Goal: Information Seeking & Learning: Learn about a topic

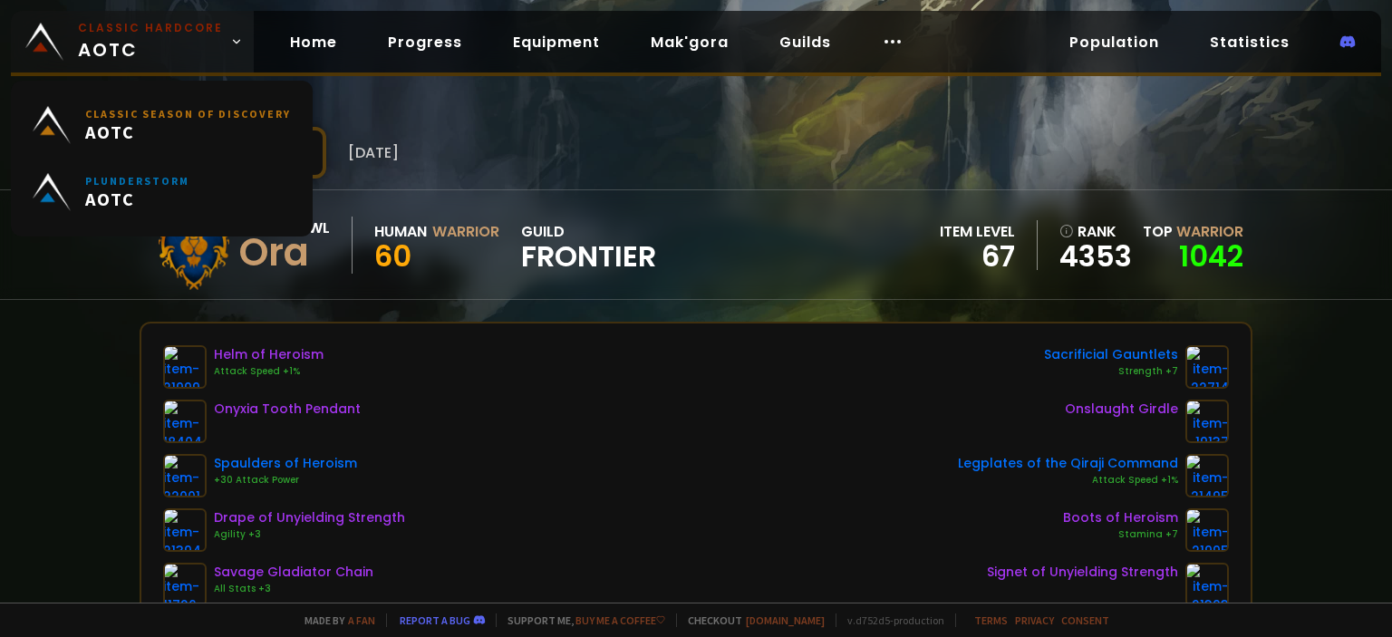
click at [172, 44] on span "Classic Hardcore AOTC" at bounding box center [150, 41] width 145 height 43
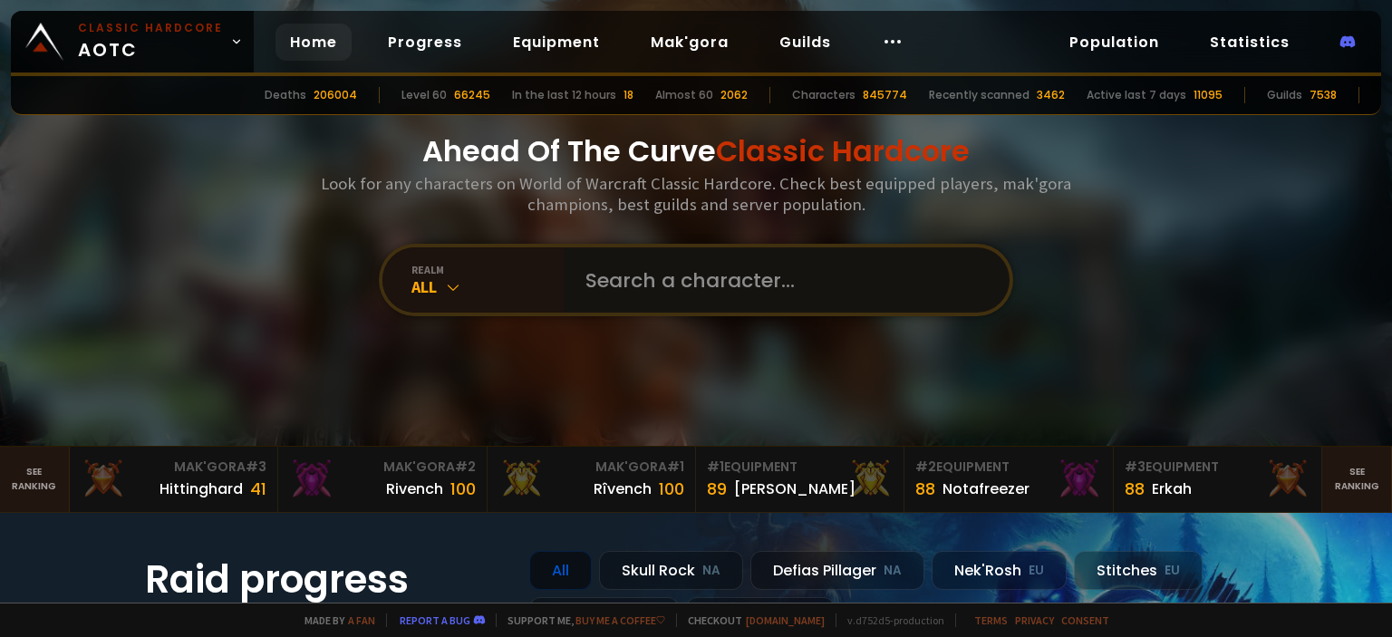
click at [631, 298] on input "text" at bounding box center [780, 279] width 413 height 65
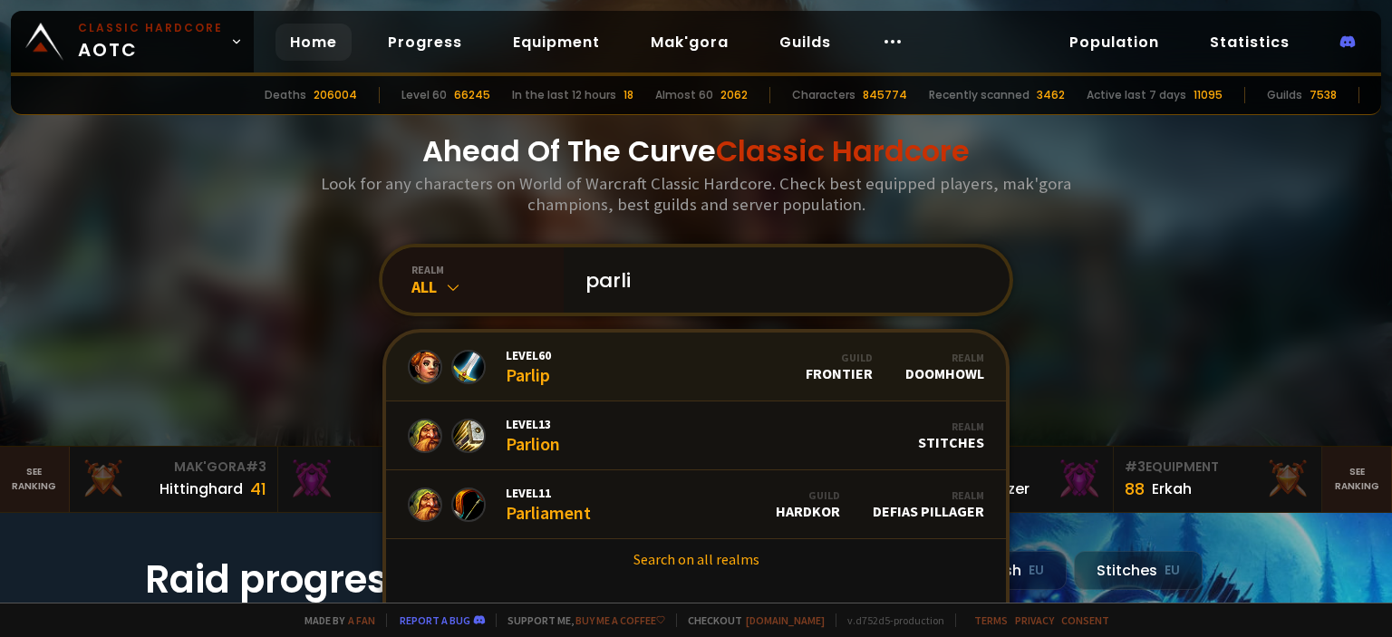
type input "parli"
click at [627, 383] on link "Level 60 Parlip Guild Frontier Realm Doomhowl" at bounding box center [696, 367] width 620 height 69
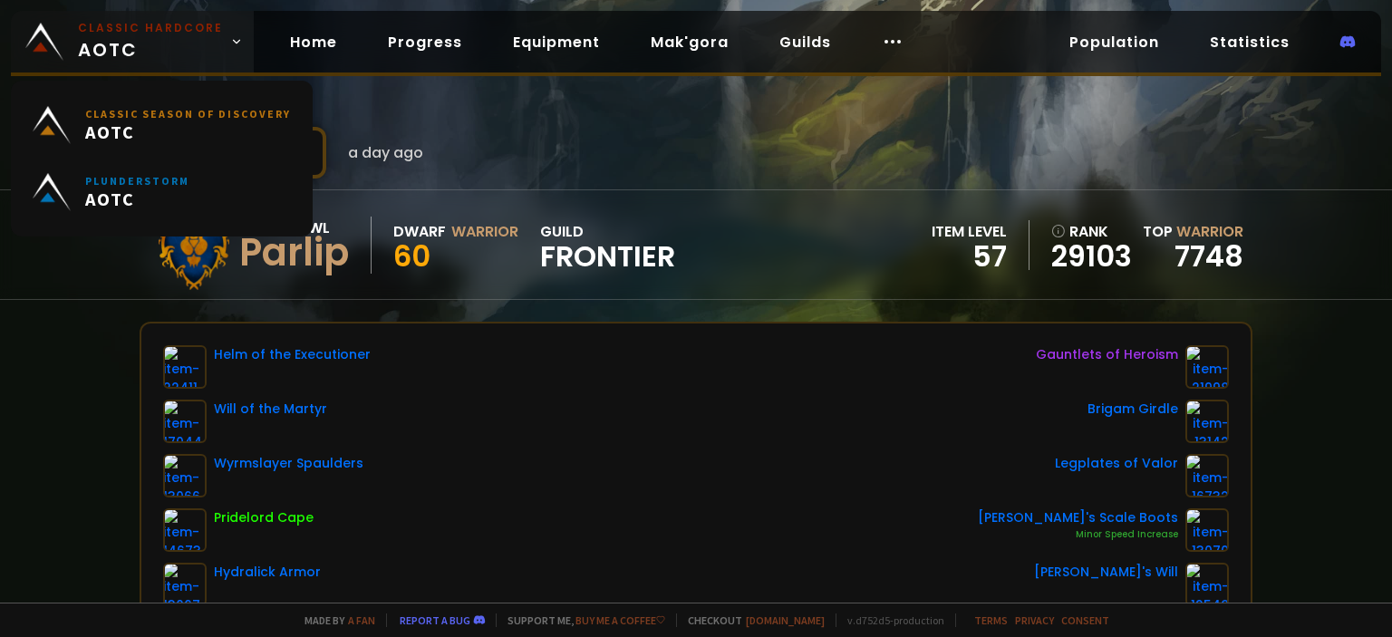
click at [149, 24] on small "Classic Hardcore" at bounding box center [150, 28] width 145 height 16
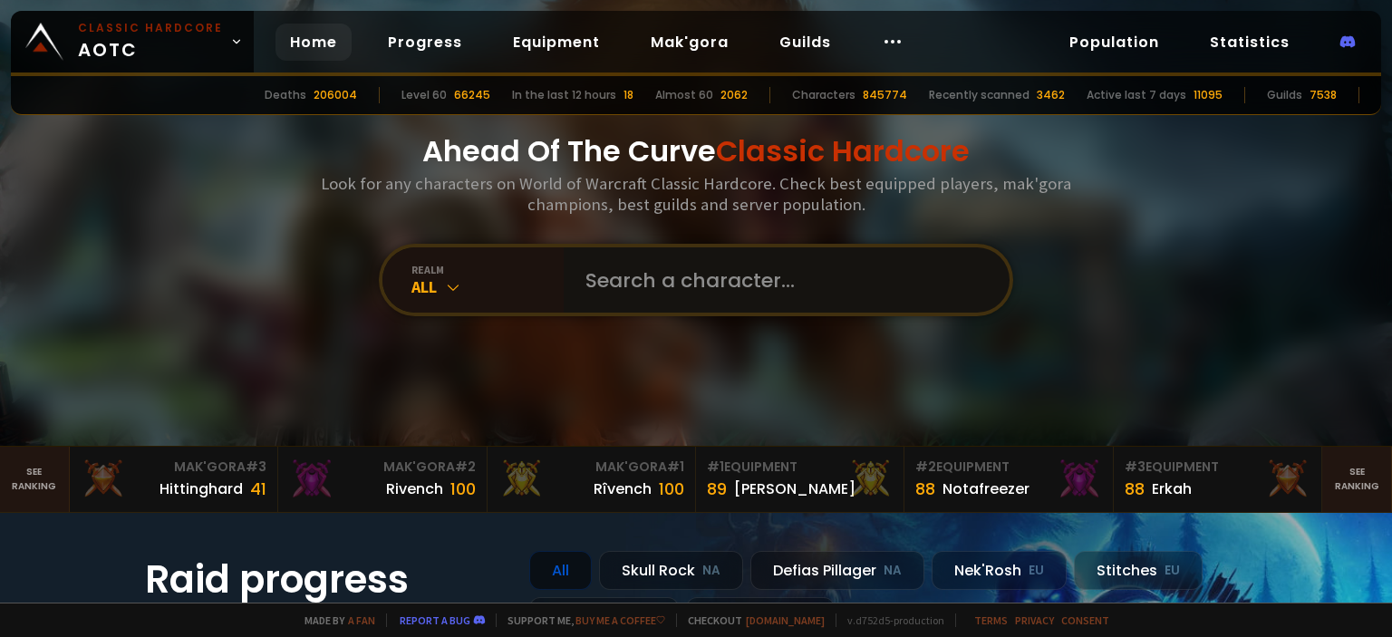
click at [632, 297] on input "text" at bounding box center [780, 279] width 413 height 65
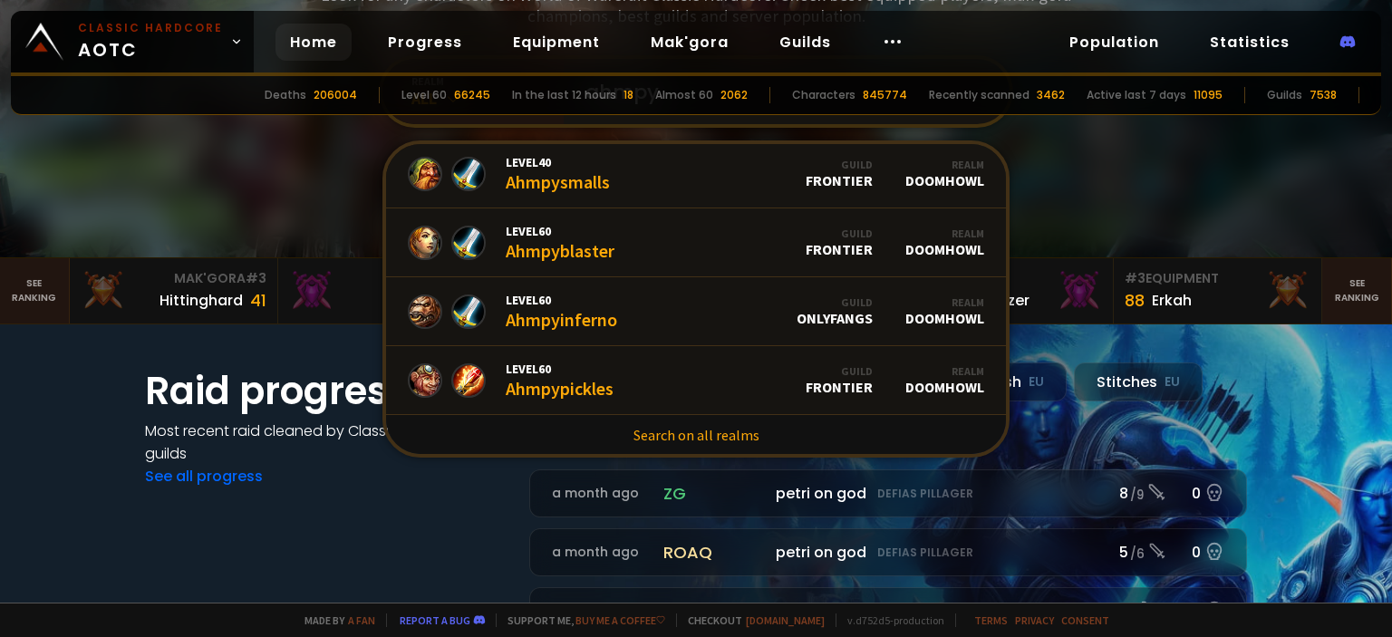
scroll to position [176, 0]
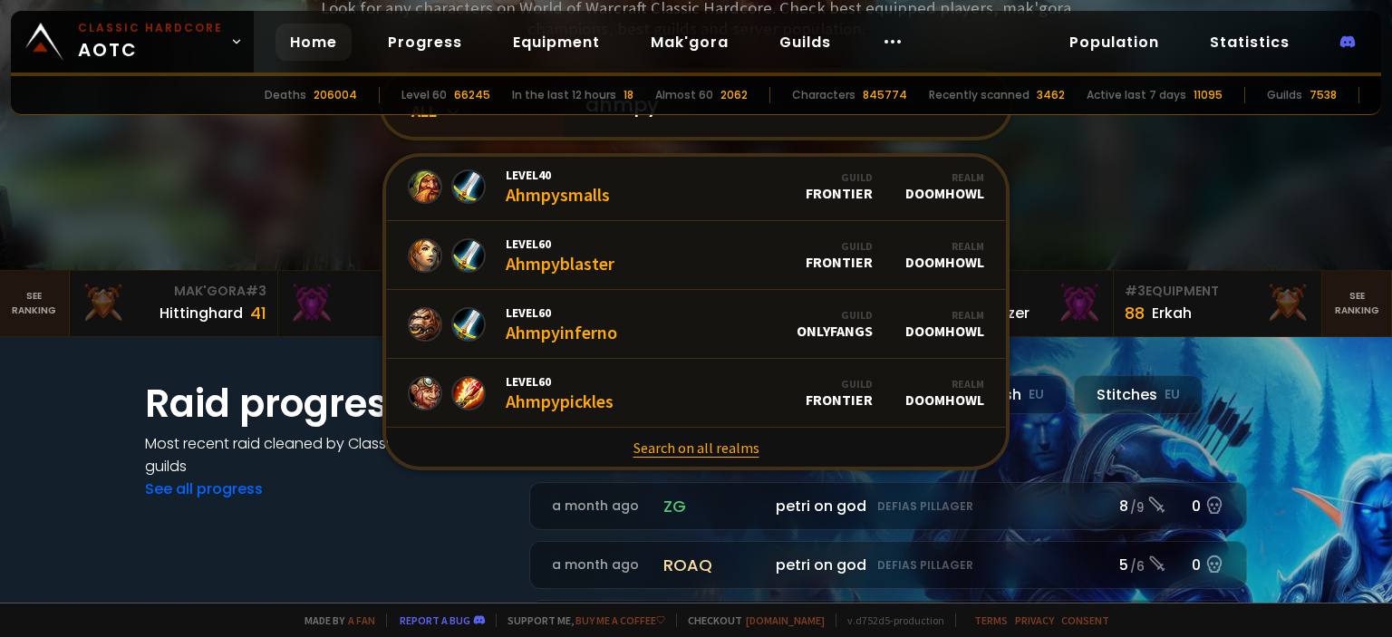
type input "ahmpy"
click at [681, 452] on link "Search on all realms" at bounding box center [696, 448] width 620 height 40
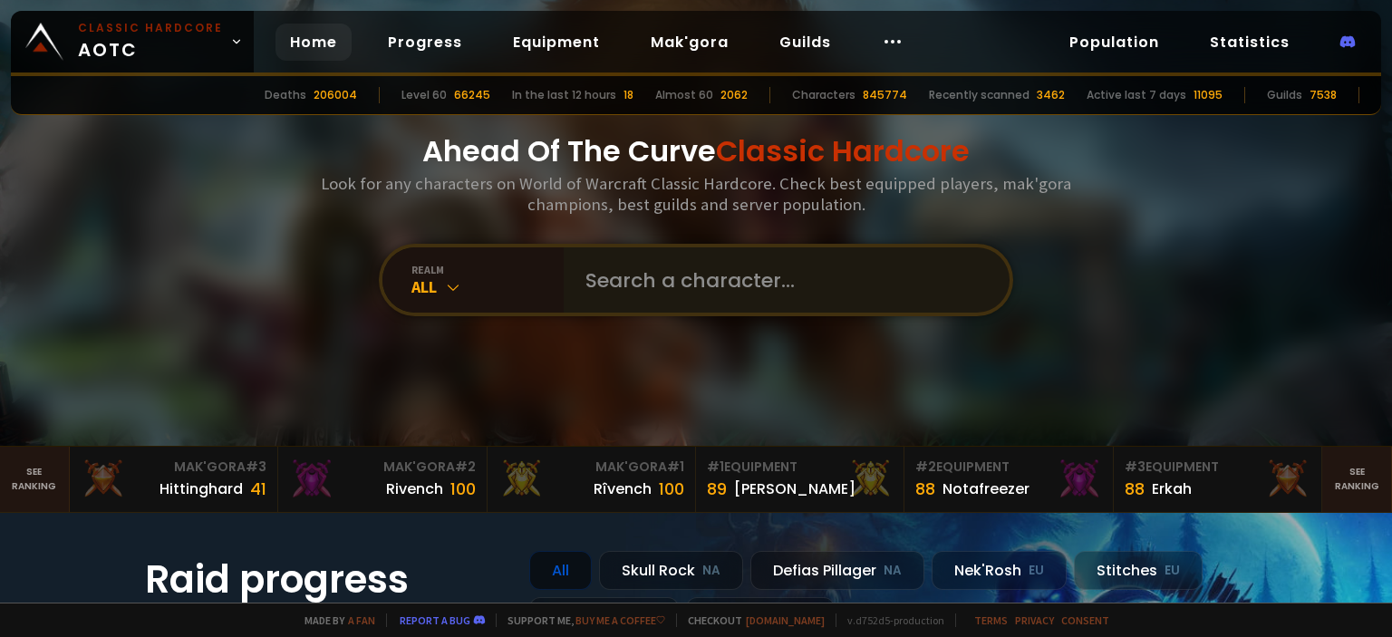
click at [564, 272] on div at bounding box center [787, 279] width 446 height 65
click at [616, 278] on input "a" at bounding box center [780, 279] width 413 height 65
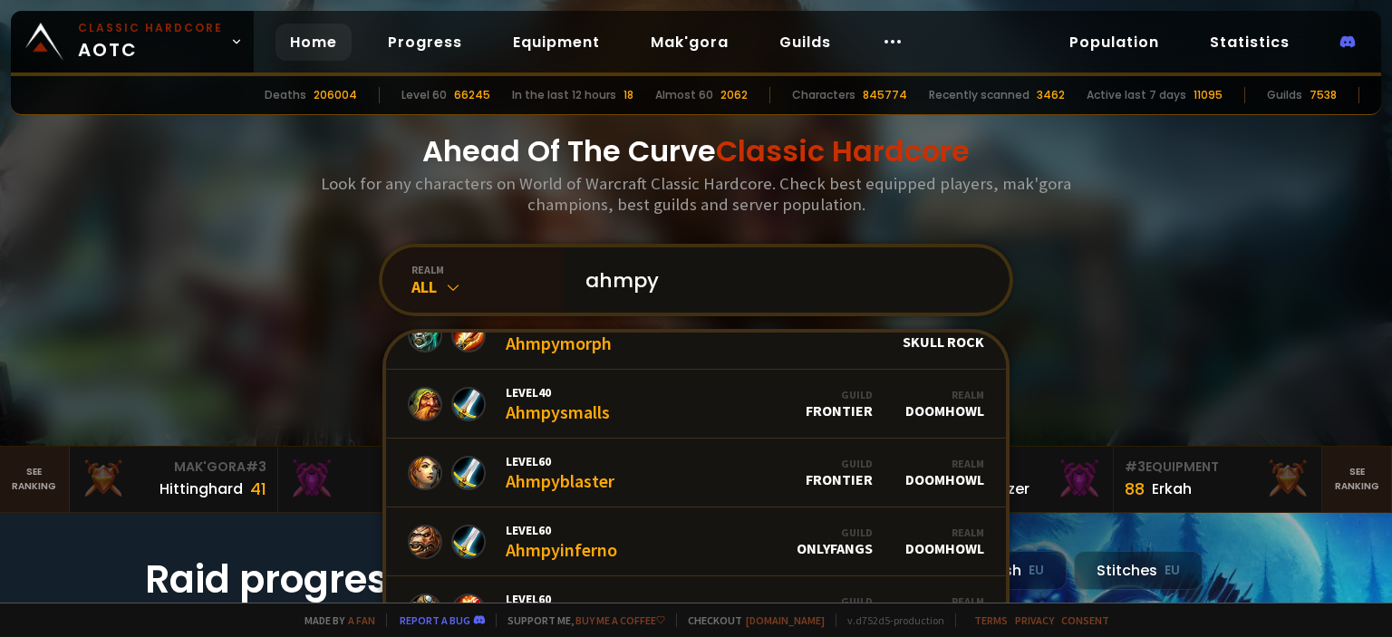
scroll to position [379, 0]
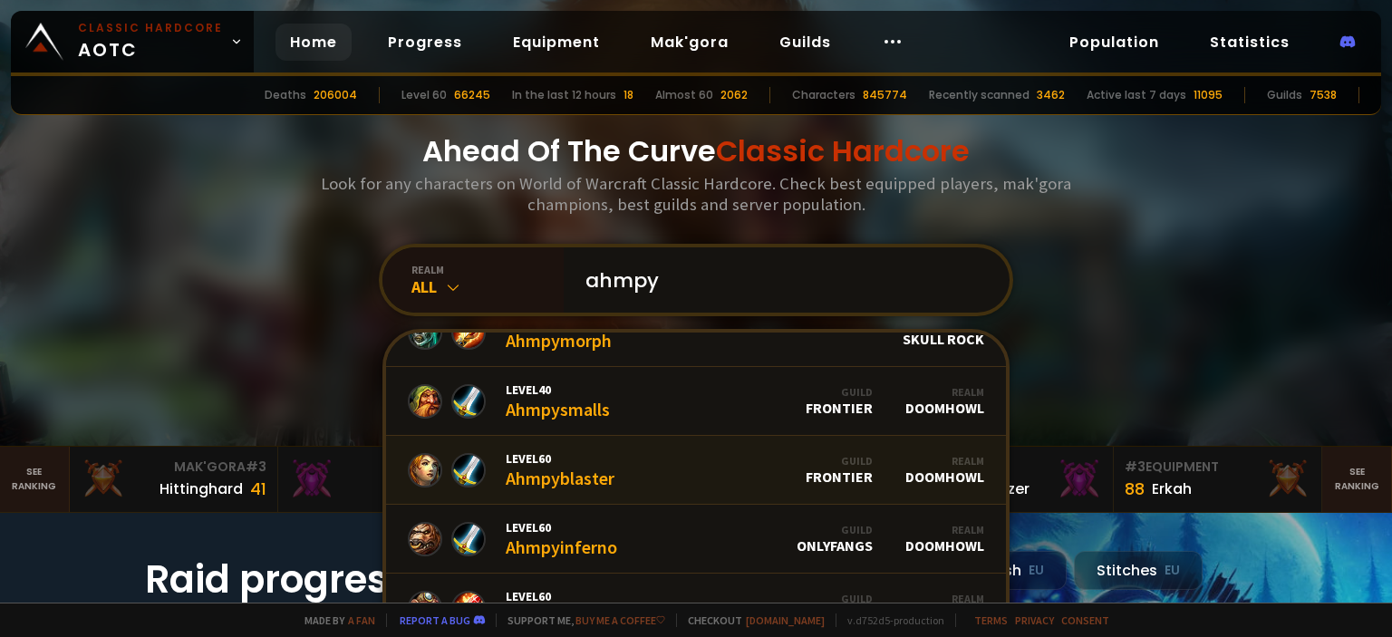
type input "ahmpy"
click at [569, 478] on div "Level 60 Ahmpyblaster" at bounding box center [560, 469] width 109 height 39
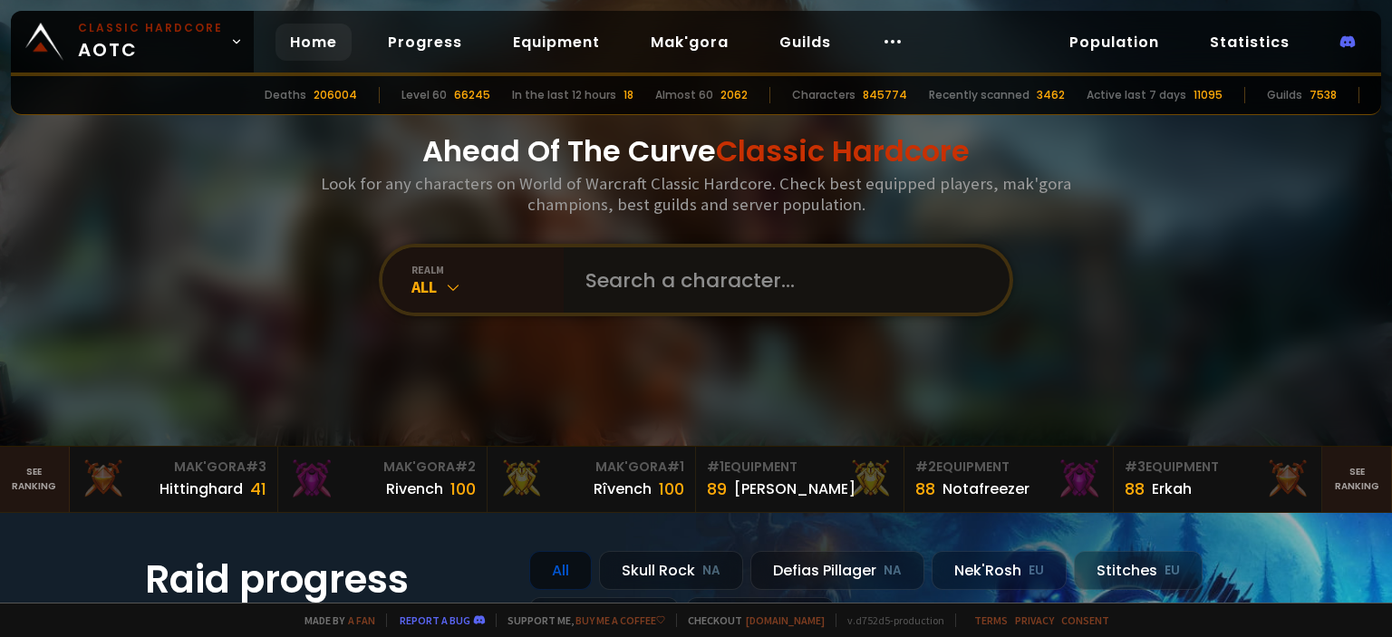
click at [651, 282] on input "text" at bounding box center [780, 279] width 413 height 65
type input "fogged"
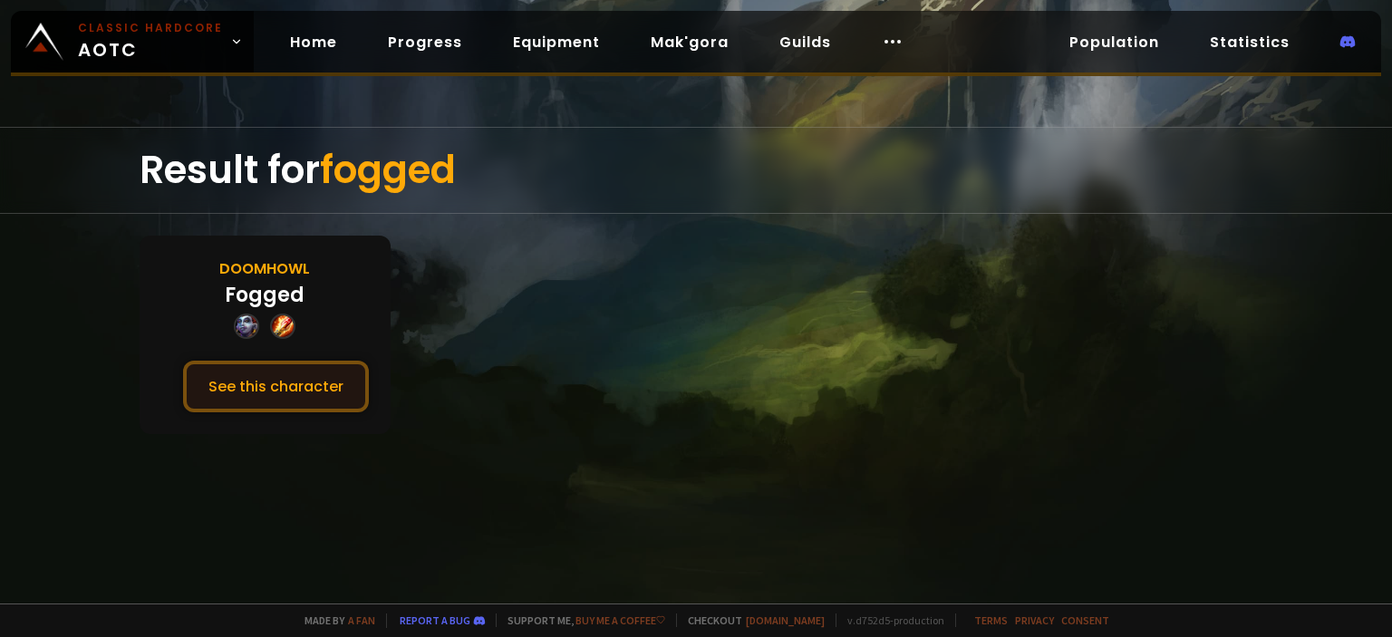
click at [279, 388] on button "See this character" at bounding box center [276, 387] width 186 height 52
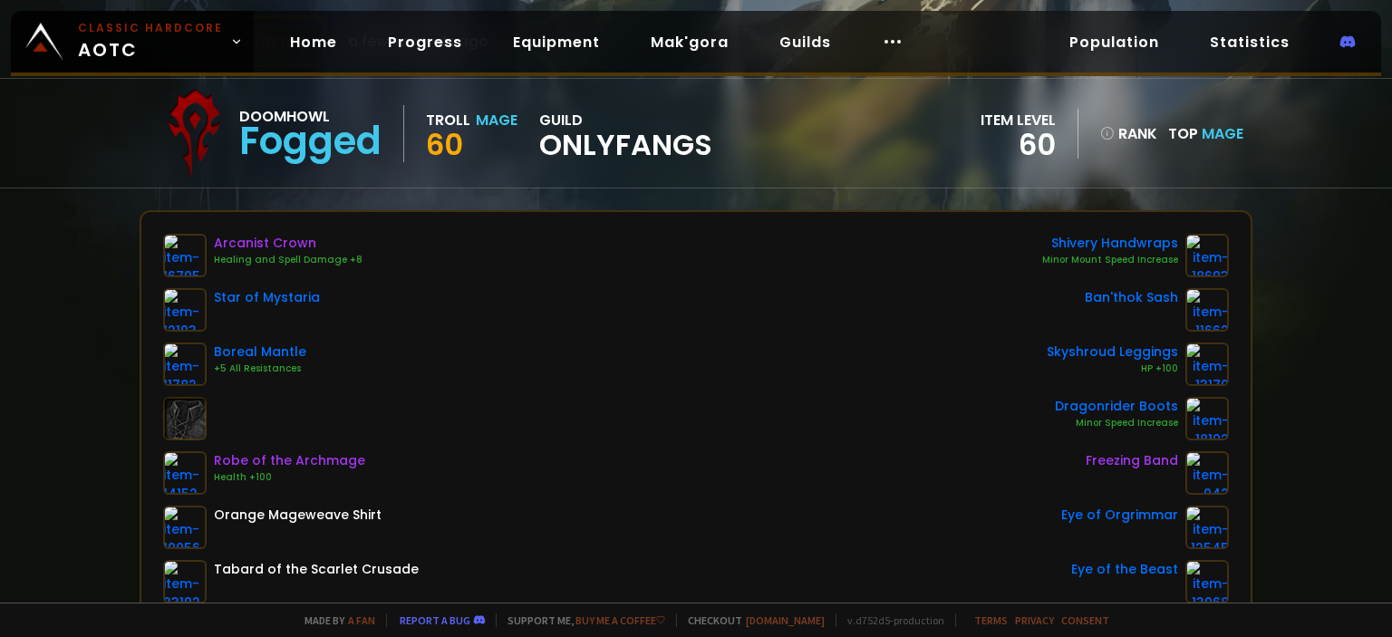
scroll to position [112, 0]
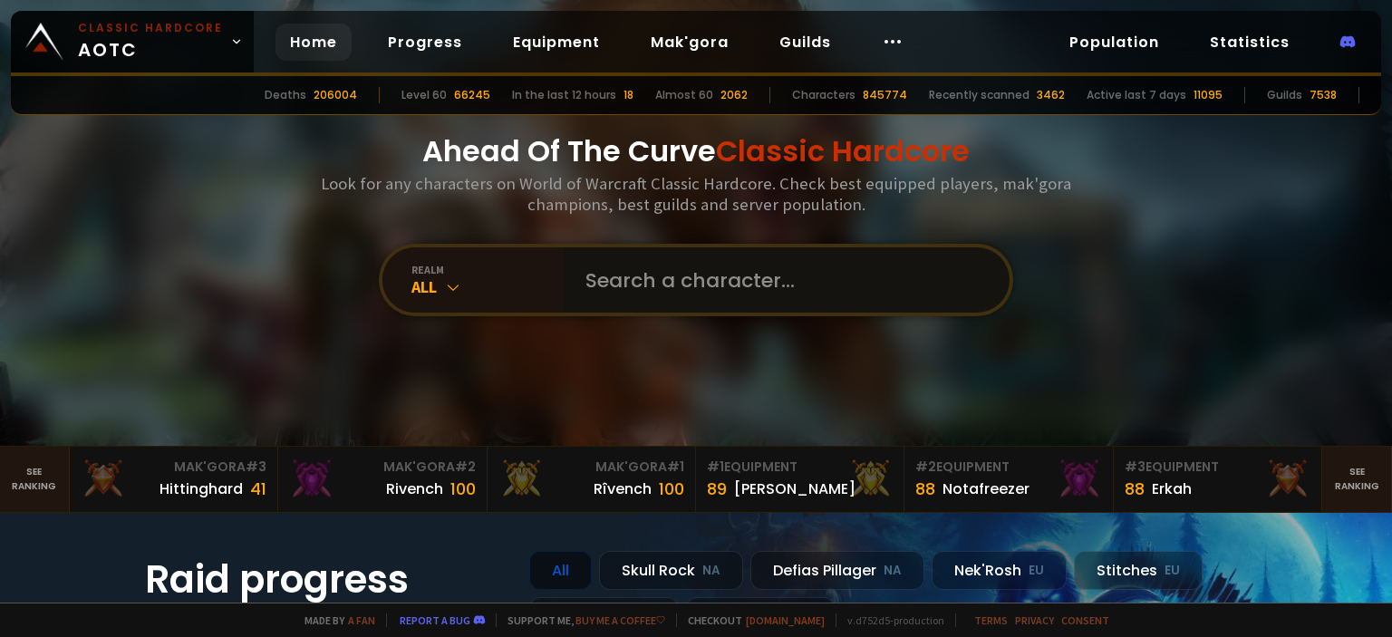
click at [627, 299] on input "text" at bounding box center [780, 279] width 413 height 65
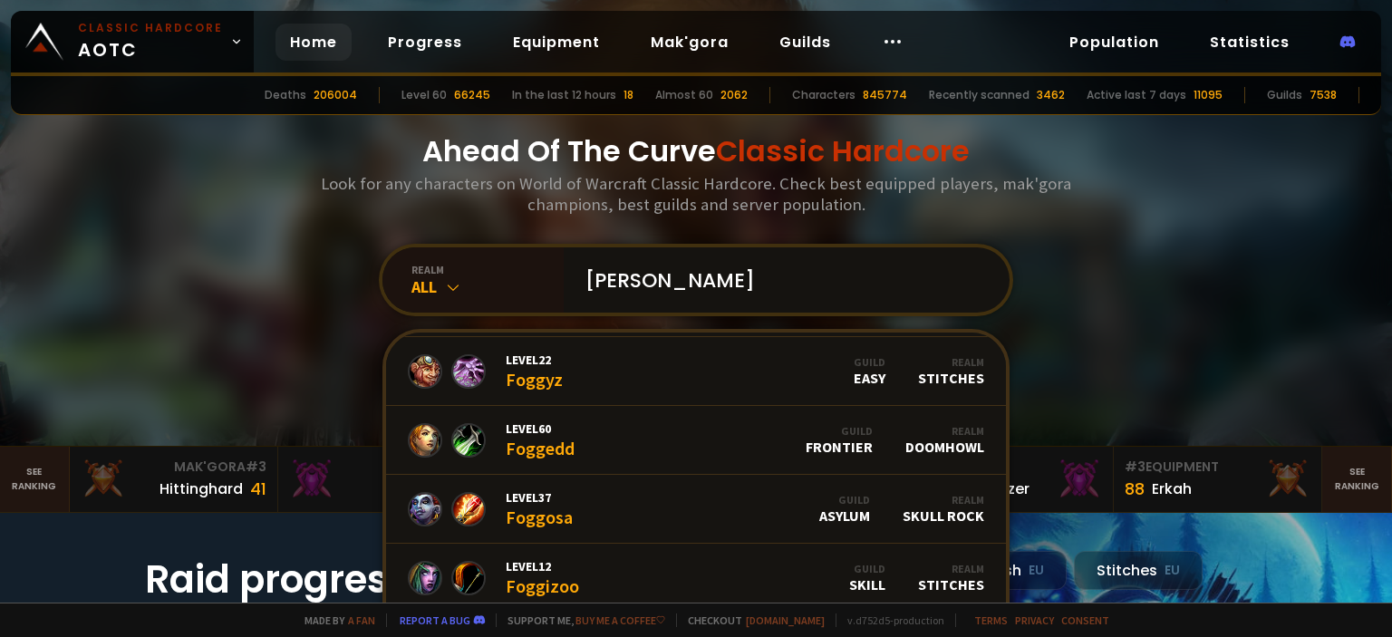
scroll to position [478, 0]
type input "[PERSON_NAME]"
click at [656, 436] on link "Level 60 Foggedd Guild Frontier Realm Doomhowl" at bounding box center [696, 439] width 620 height 69
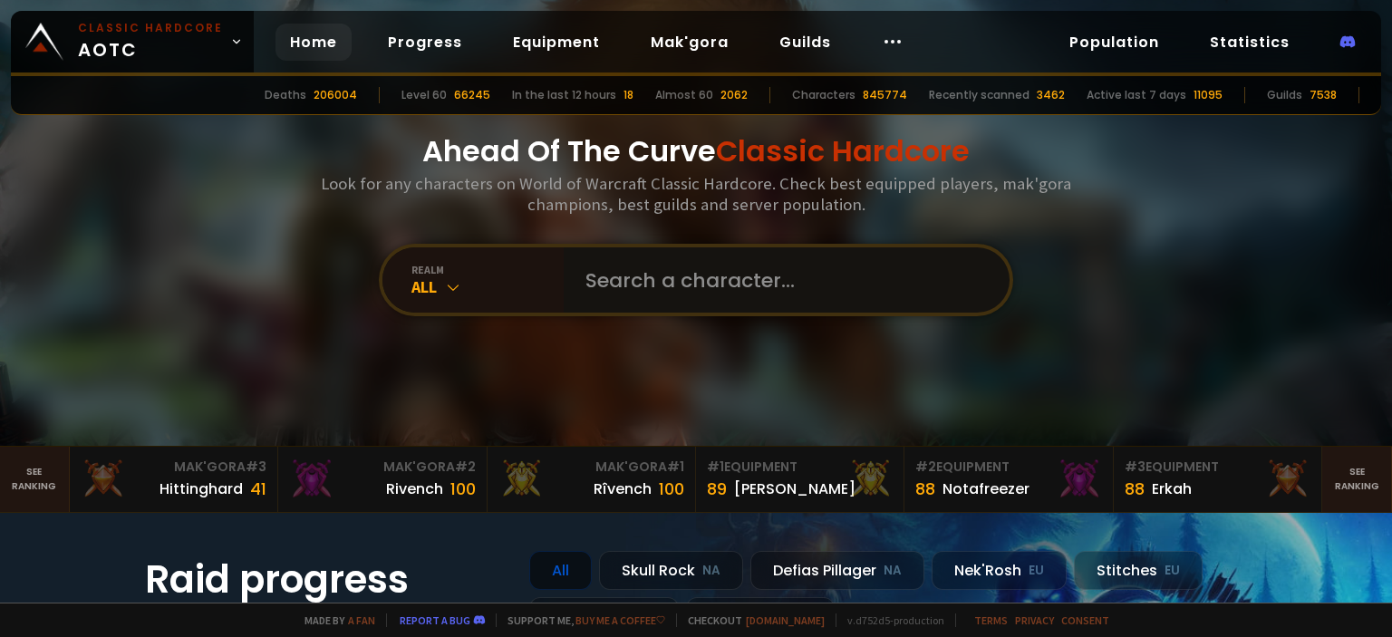
click at [666, 296] on input "text" at bounding box center [780, 279] width 413 height 65
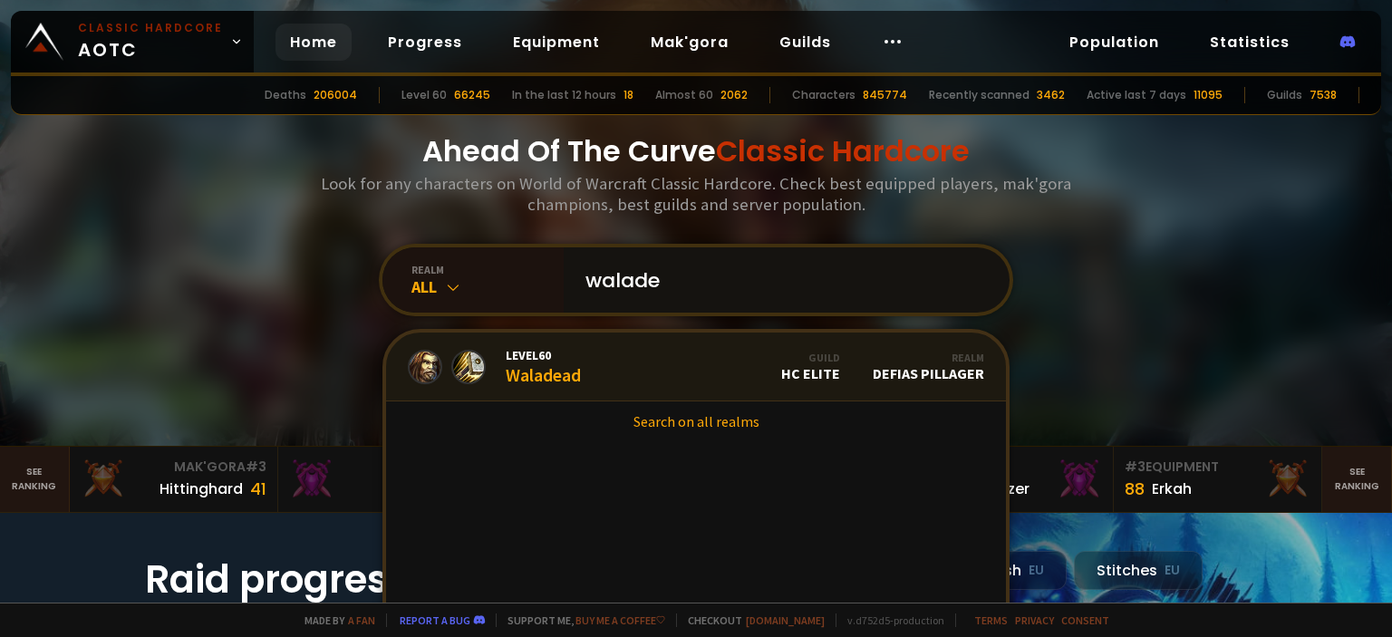
type input "walade"
click at [562, 372] on div "Level 60 Waladead" at bounding box center [543, 366] width 75 height 39
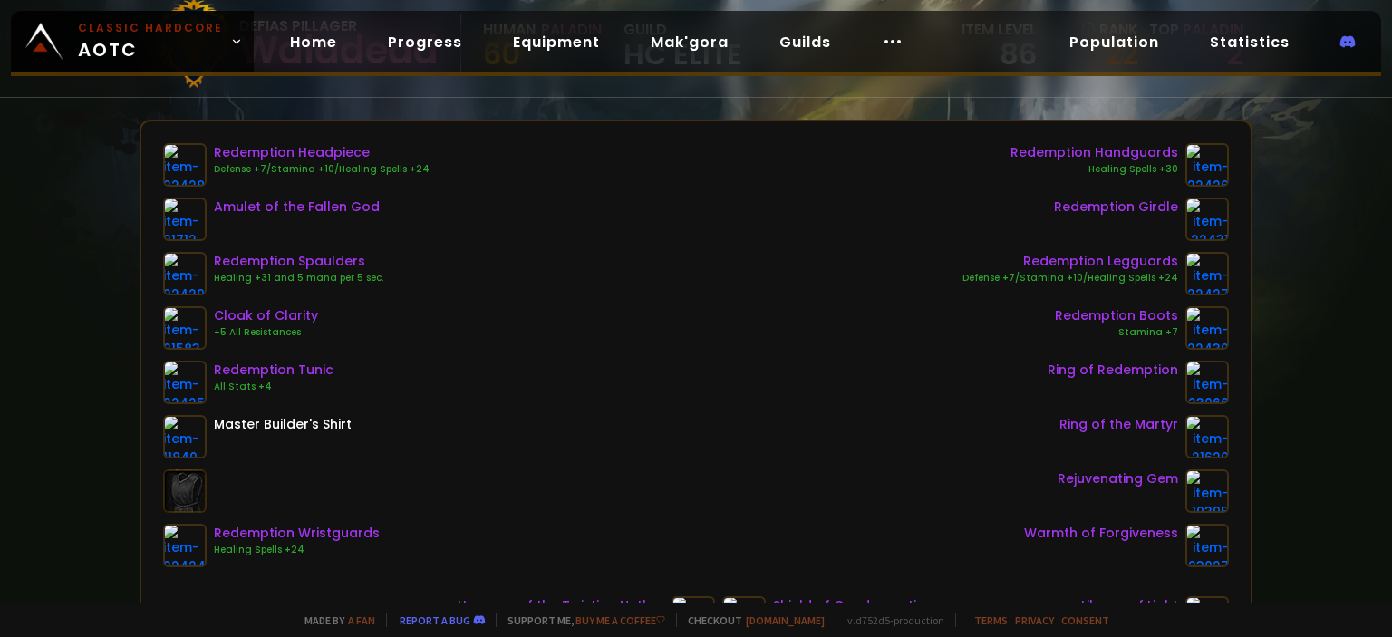
scroll to position [239, 0]
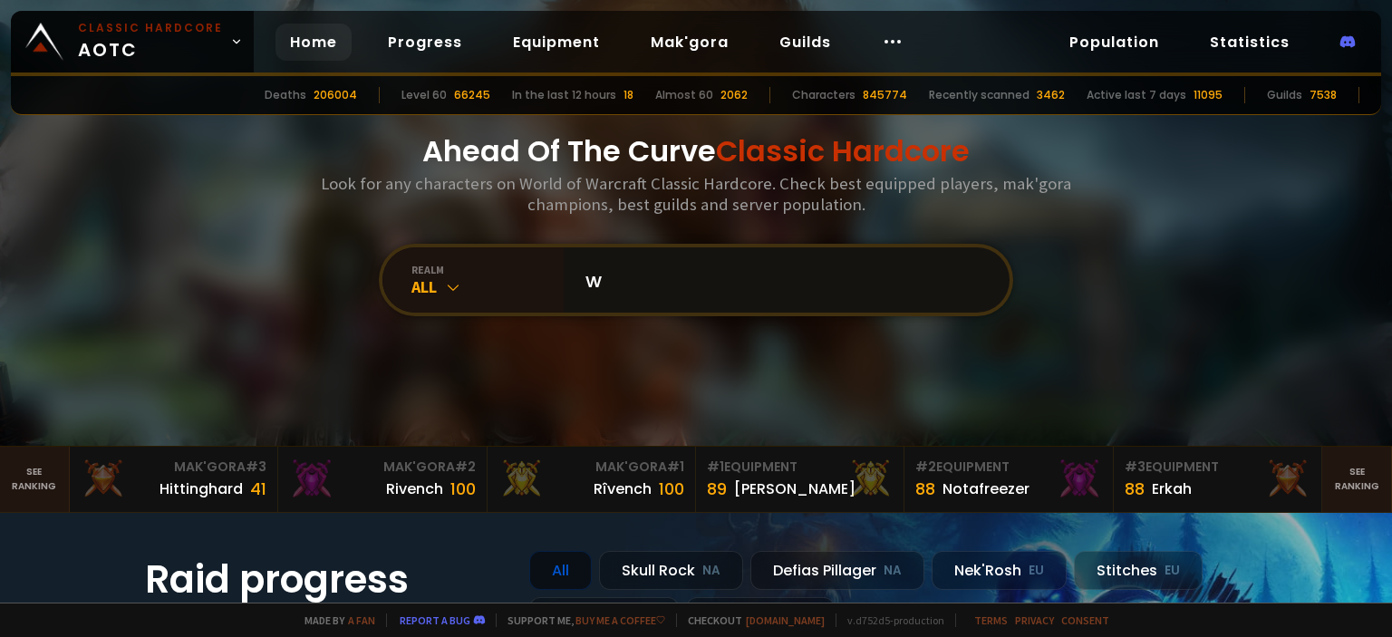
click at [626, 287] on input "w" at bounding box center [780, 279] width 413 height 65
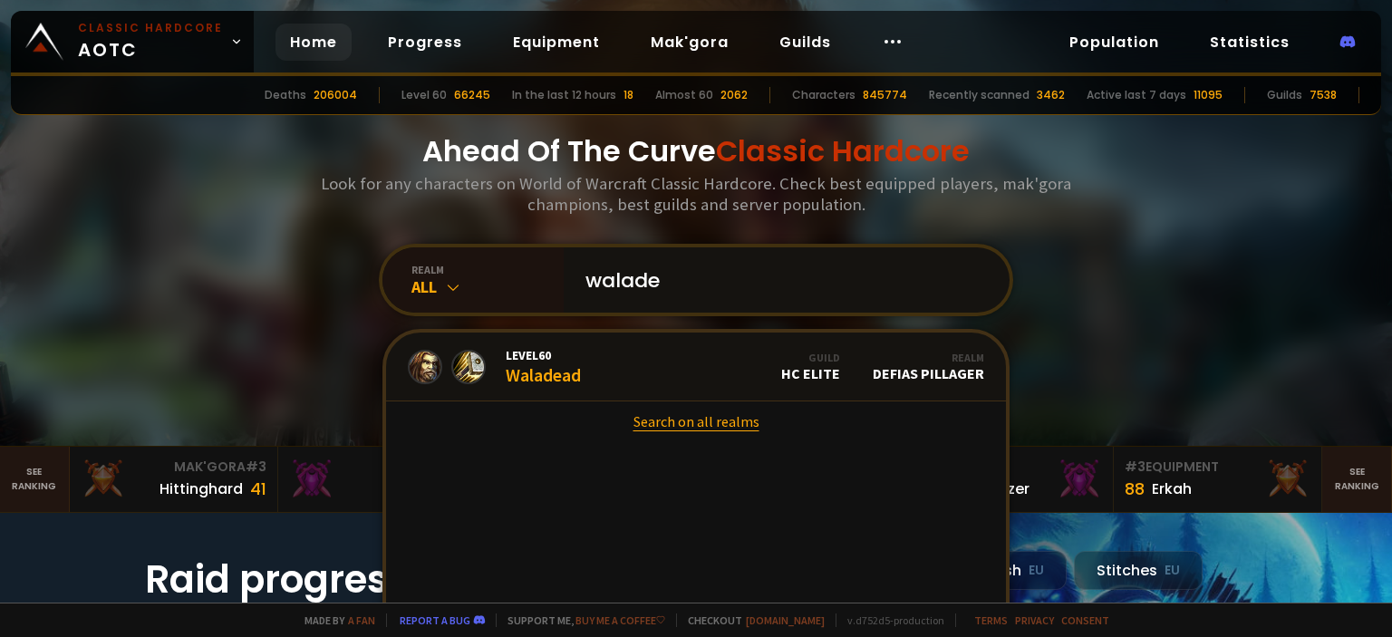
type input "walade"
click at [701, 428] on link "Search on all realms" at bounding box center [696, 421] width 620 height 40
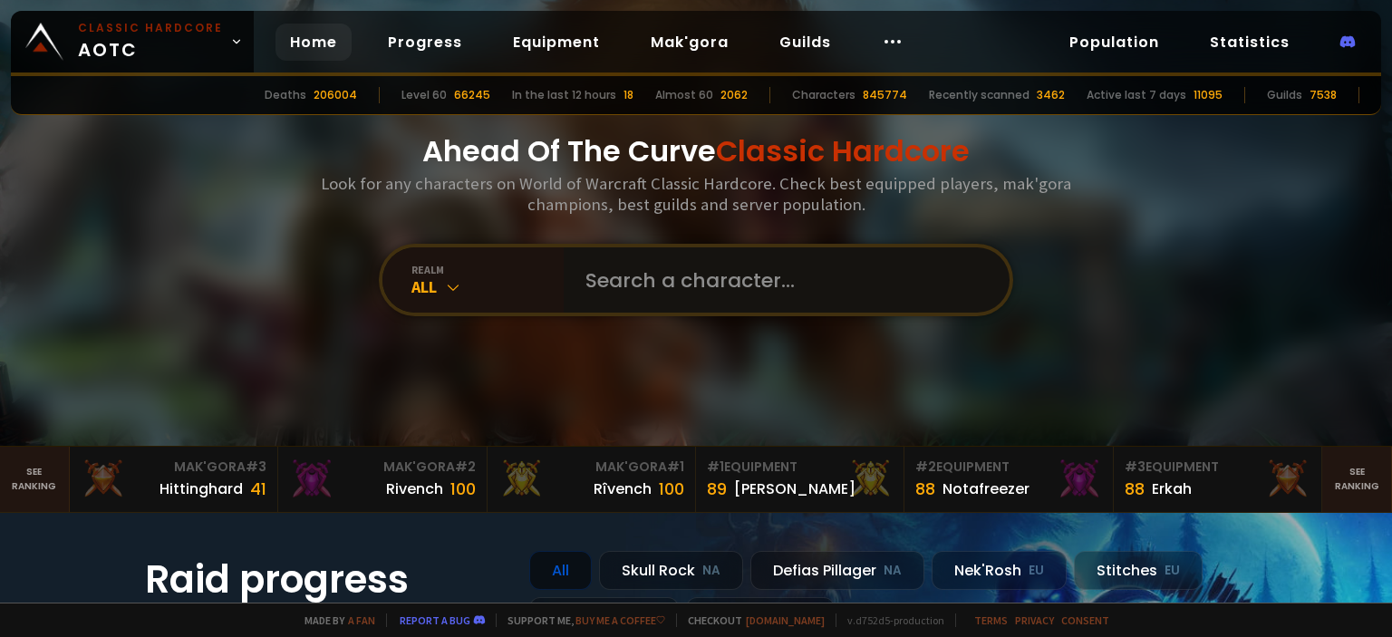
click at [594, 270] on input "text" at bounding box center [780, 279] width 413 height 65
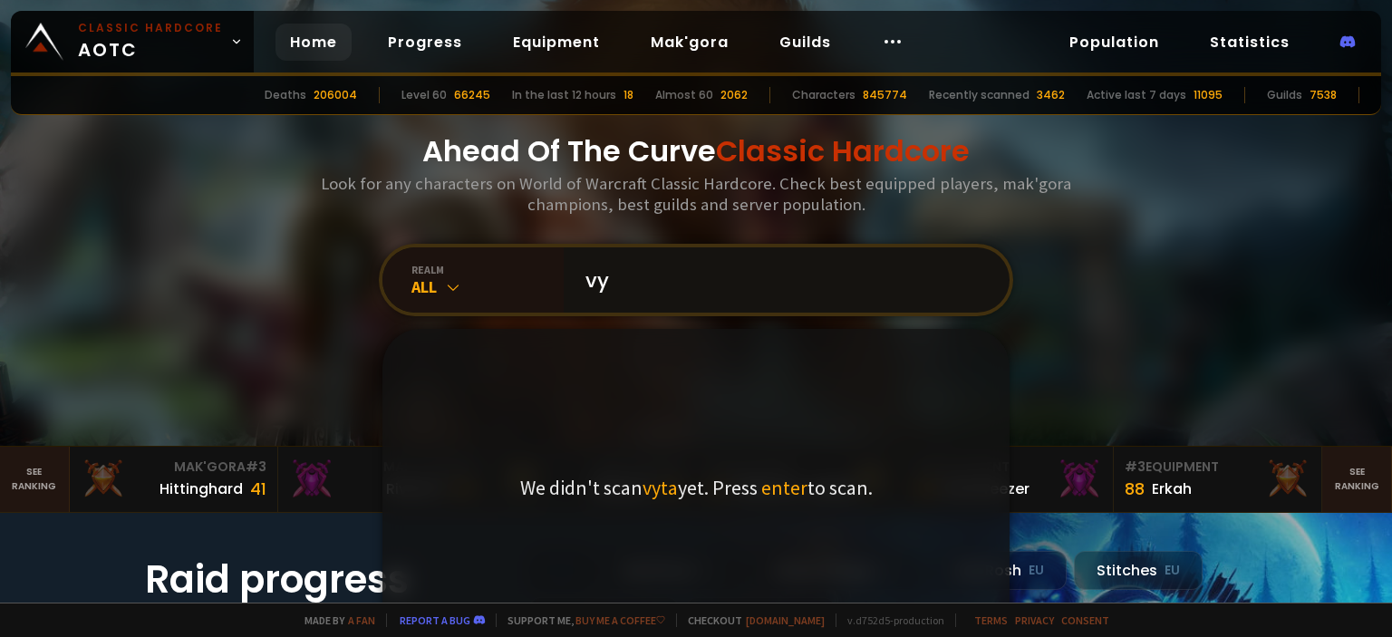
type input "v"
